Goal: Transaction & Acquisition: Purchase product/service

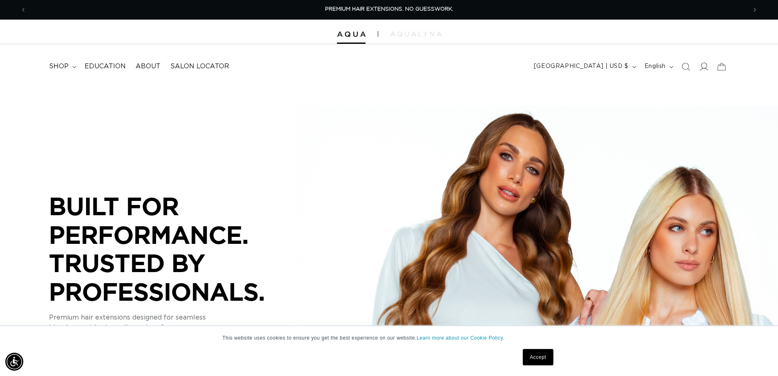
click at [704, 69] on icon at bounding box center [704, 66] width 9 height 9
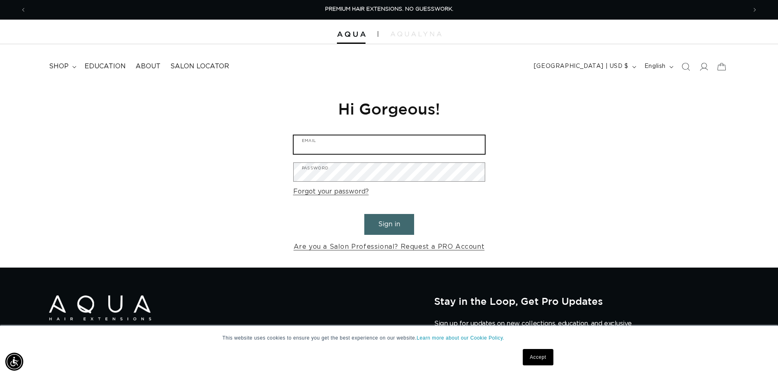
click at [348, 145] on input "Email" at bounding box center [389, 144] width 191 height 18
type input "hdukewits@primeinc.com"
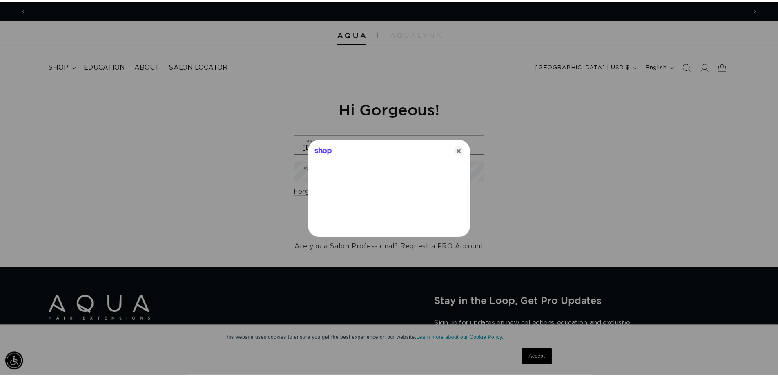
scroll to position [0, 1453]
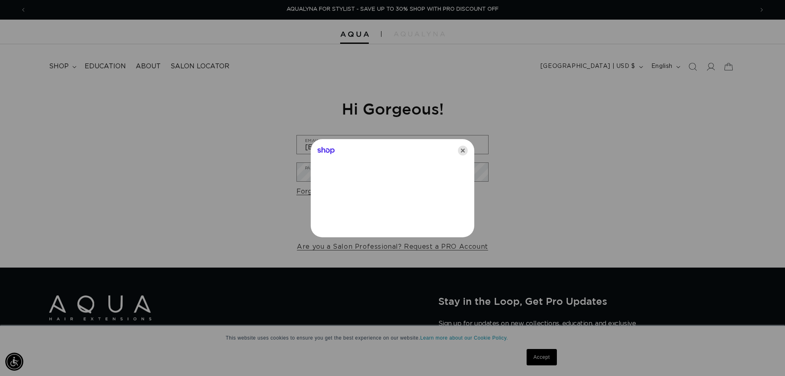
click at [462, 152] on icon "Close" at bounding box center [463, 150] width 10 height 10
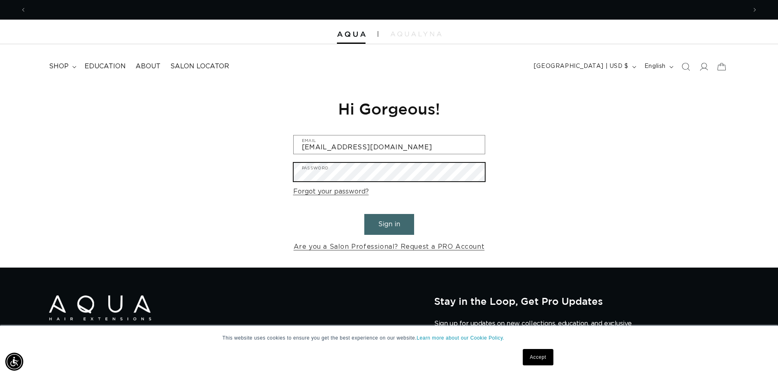
scroll to position [0, 720]
click at [383, 219] on button "Sign in" at bounding box center [389, 224] width 50 height 21
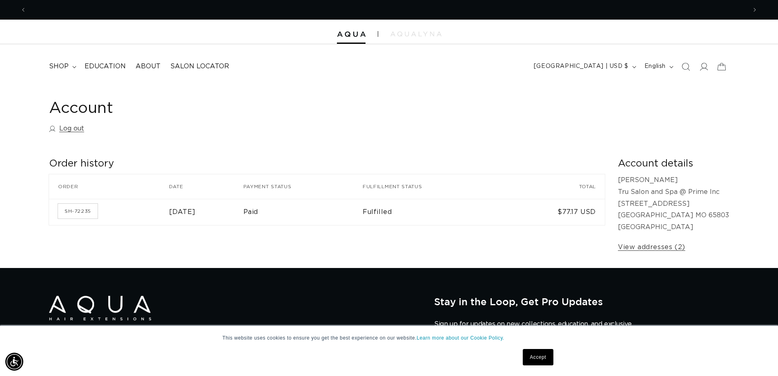
scroll to position [0, 1441]
click at [83, 210] on link "SH-72235" at bounding box center [78, 210] width 40 height 15
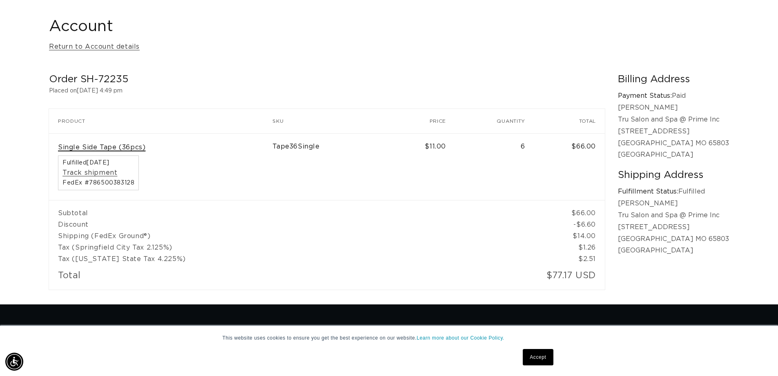
click at [87, 145] on link "Single Side Tape (36pcs)" at bounding box center [101, 147] width 87 height 9
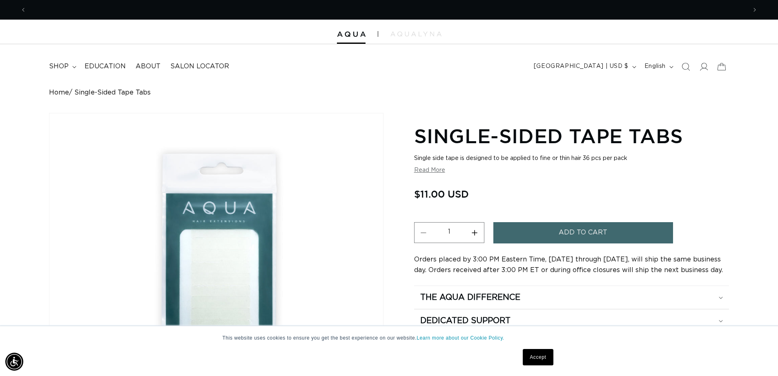
scroll to position [0, 720]
click at [476, 233] on button "Increase quantity for Single-Sided Tape Tabs" at bounding box center [475, 232] width 18 height 21
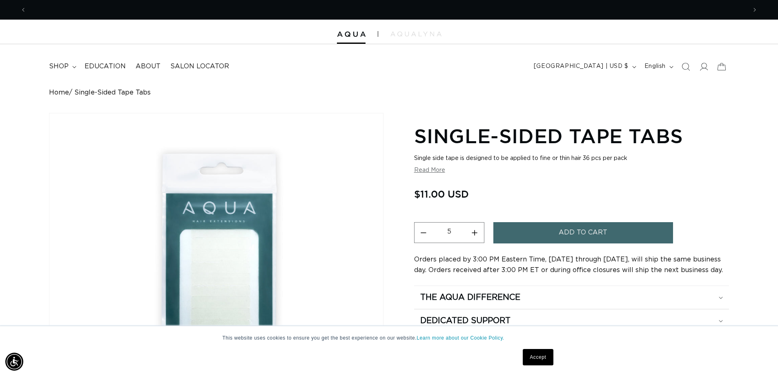
scroll to position [0, 1441]
click at [474, 231] on button "Increase quantity for Single-Sided Tape Tabs" at bounding box center [475, 232] width 18 height 21
type input "6"
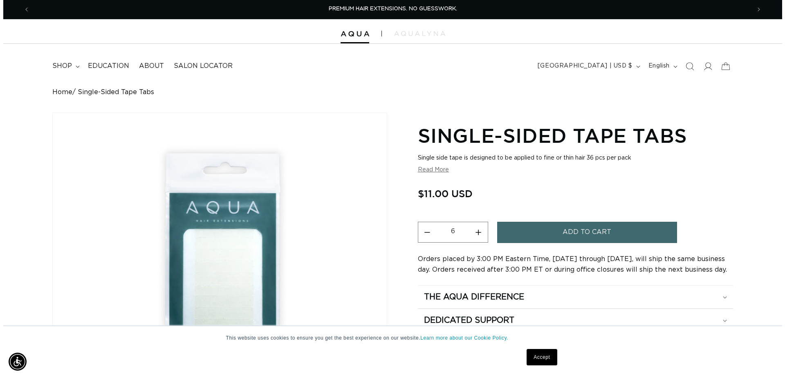
scroll to position [0, 0]
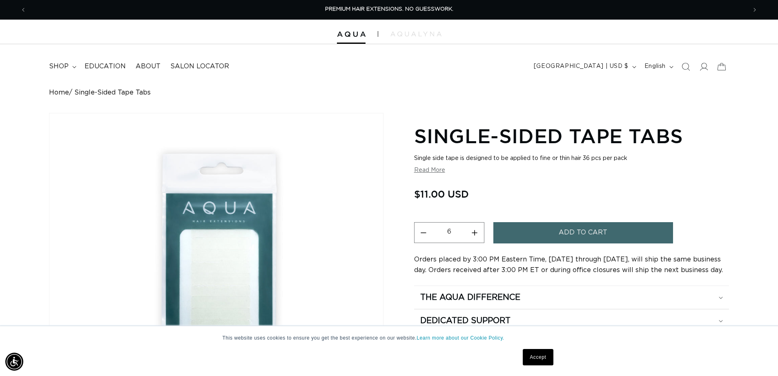
click at [552, 228] on button "Add to cart" at bounding box center [584, 232] width 180 height 21
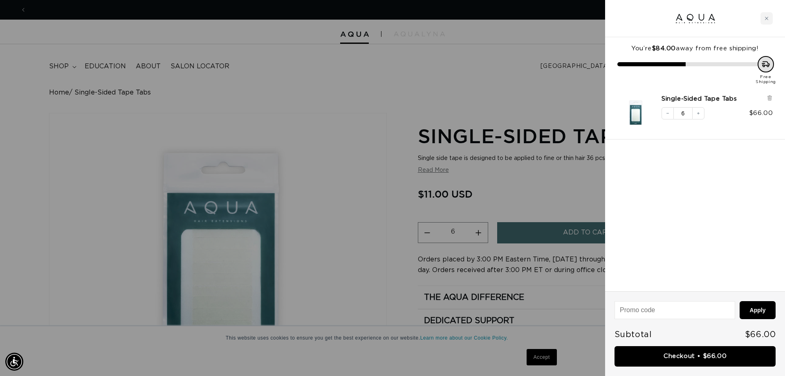
scroll to position [0, 1453]
click at [580, 203] on div at bounding box center [392, 188] width 785 height 376
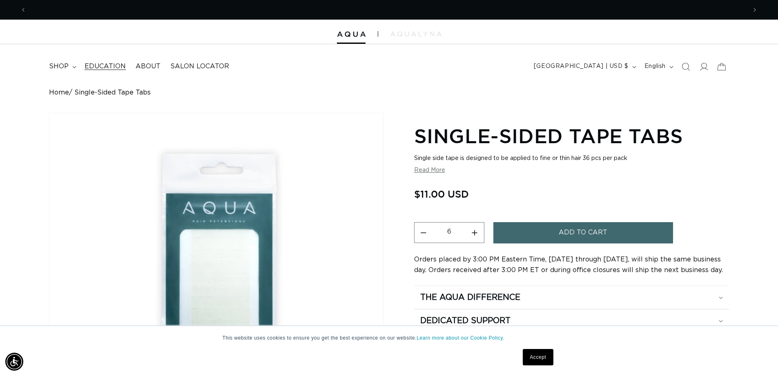
scroll to position [0, 1441]
click at [58, 68] on span "shop" at bounding box center [59, 66] width 20 height 9
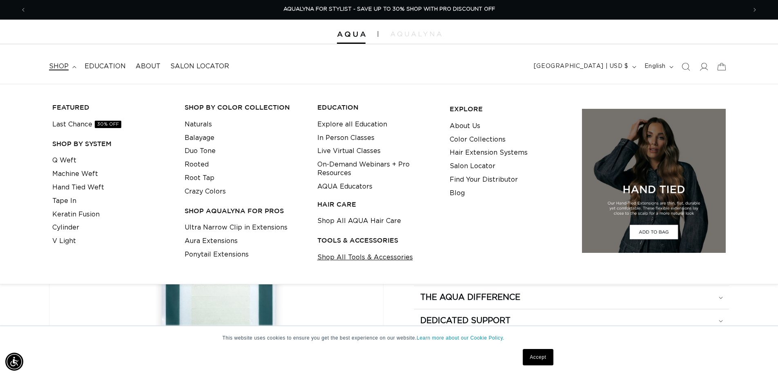
click at [373, 258] on link "Shop All Tools & Accessories" at bounding box center [366, 256] width 96 height 13
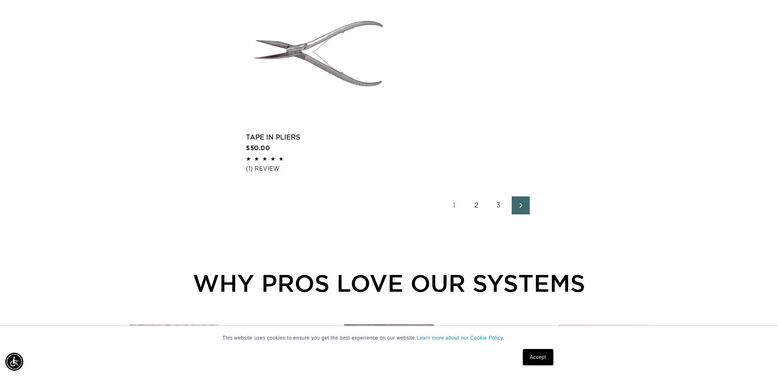
scroll to position [1389, 0]
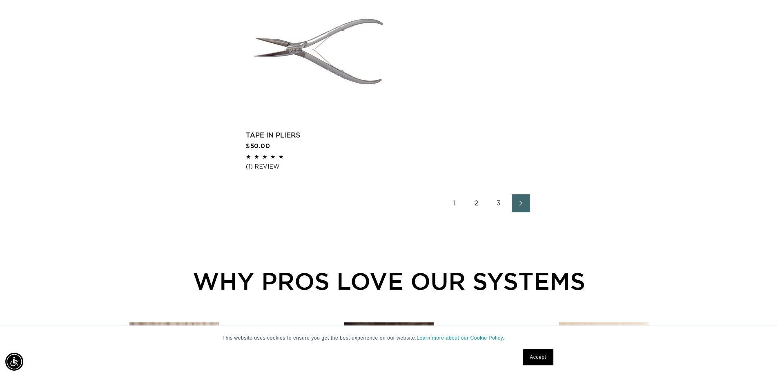
click at [475, 202] on link "2" at bounding box center [477, 203] width 18 height 18
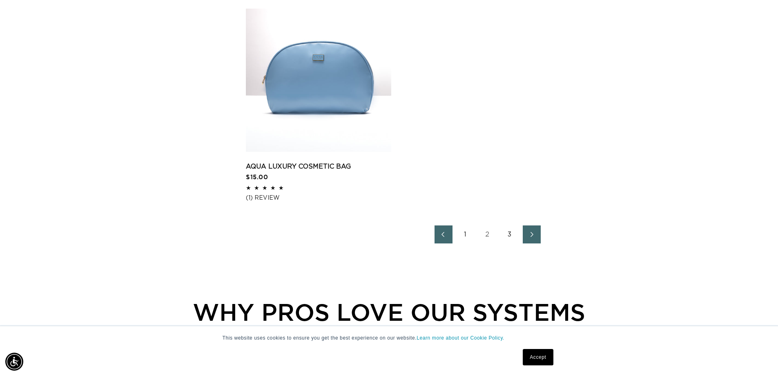
scroll to position [0, 1441]
click at [512, 235] on link "3" at bounding box center [510, 234] width 18 height 18
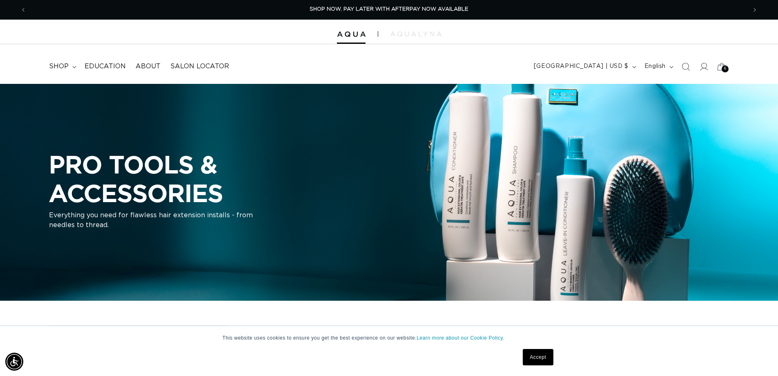
click at [725, 68] on span "6" at bounding box center [726, 68] width 2 height 7
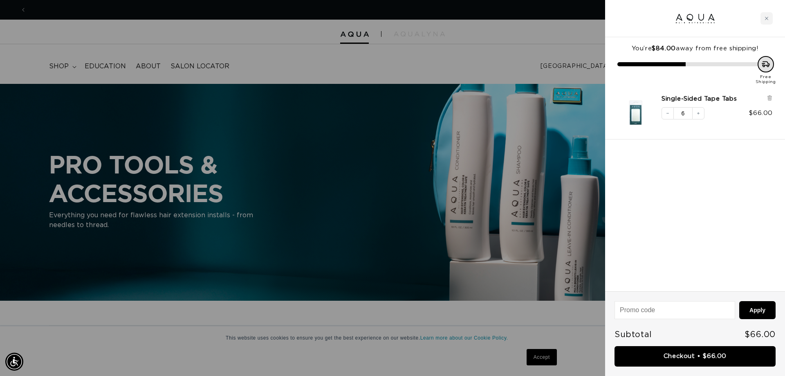
scroll to position [0, 1453]
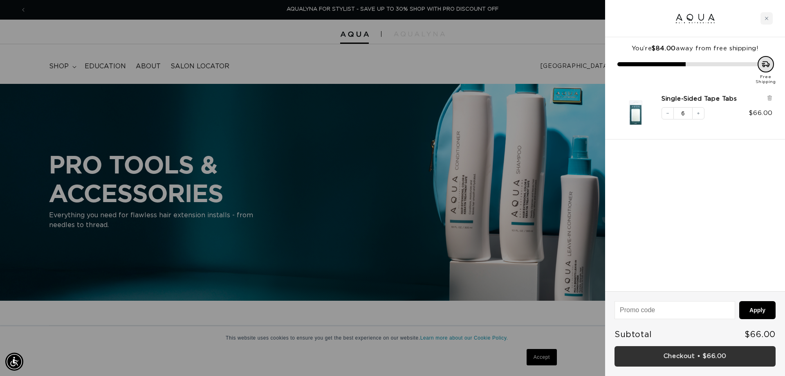
click at [713, 356] on link "Checkout • $66.00" at bounding box center [694, 356] width 161 height 21
